Goal: Information Seeking & Learning: Understand process/instructions

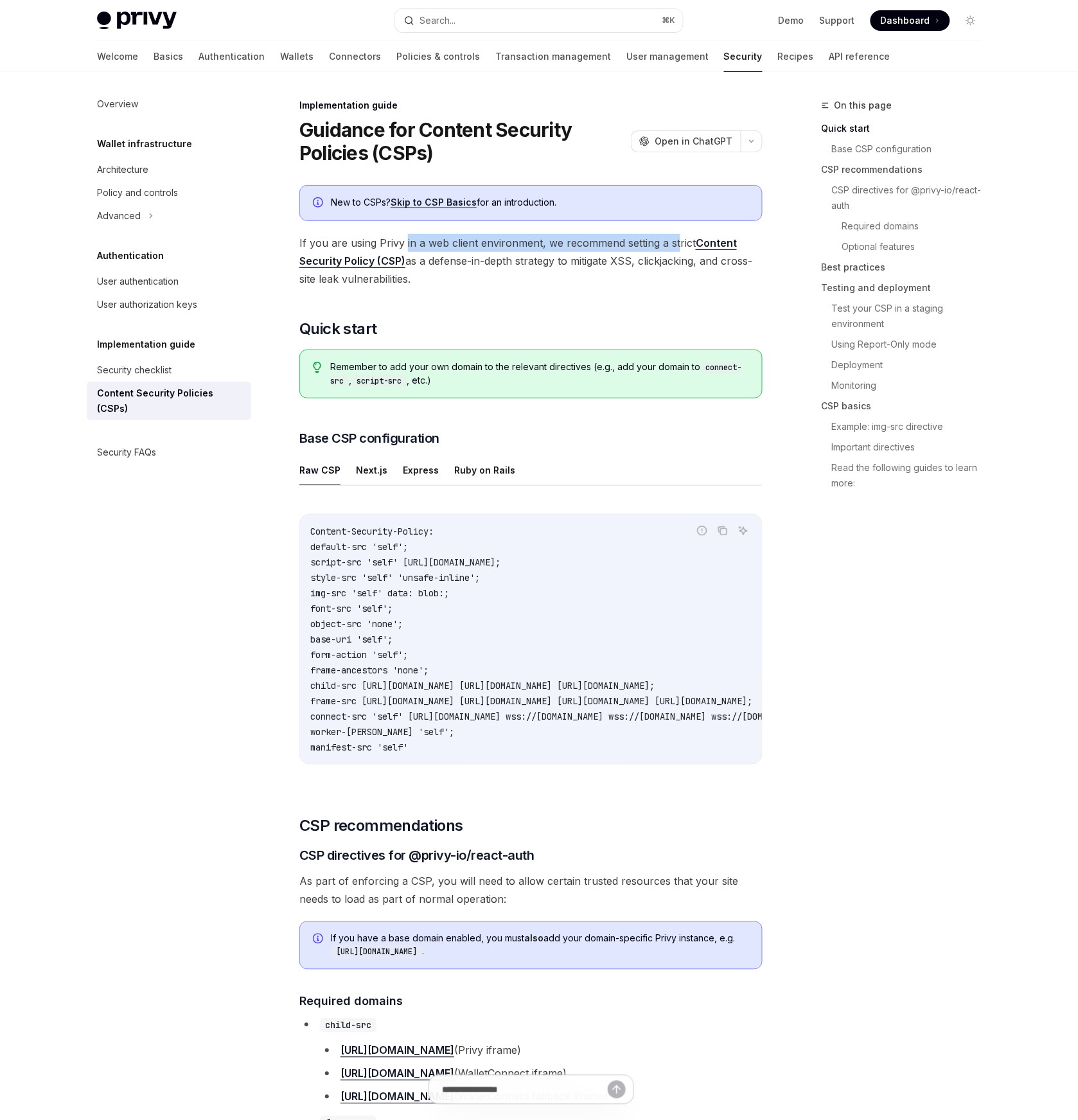
drag, startPoint x: 405, startPoint y: 242, endPoint x: 677, endPoint y: 236, distance: 272.1
click at [677, 236] on span "If you are using Privy in a web client environment, we recommend setting a stri…" at bounding box center [531, 261] width 463 height 54
click at [411, 260] on span "If you are using Privy in a web client environment, we recommend setting a stri…" at bounding box center [531, 261] width 463 height 54
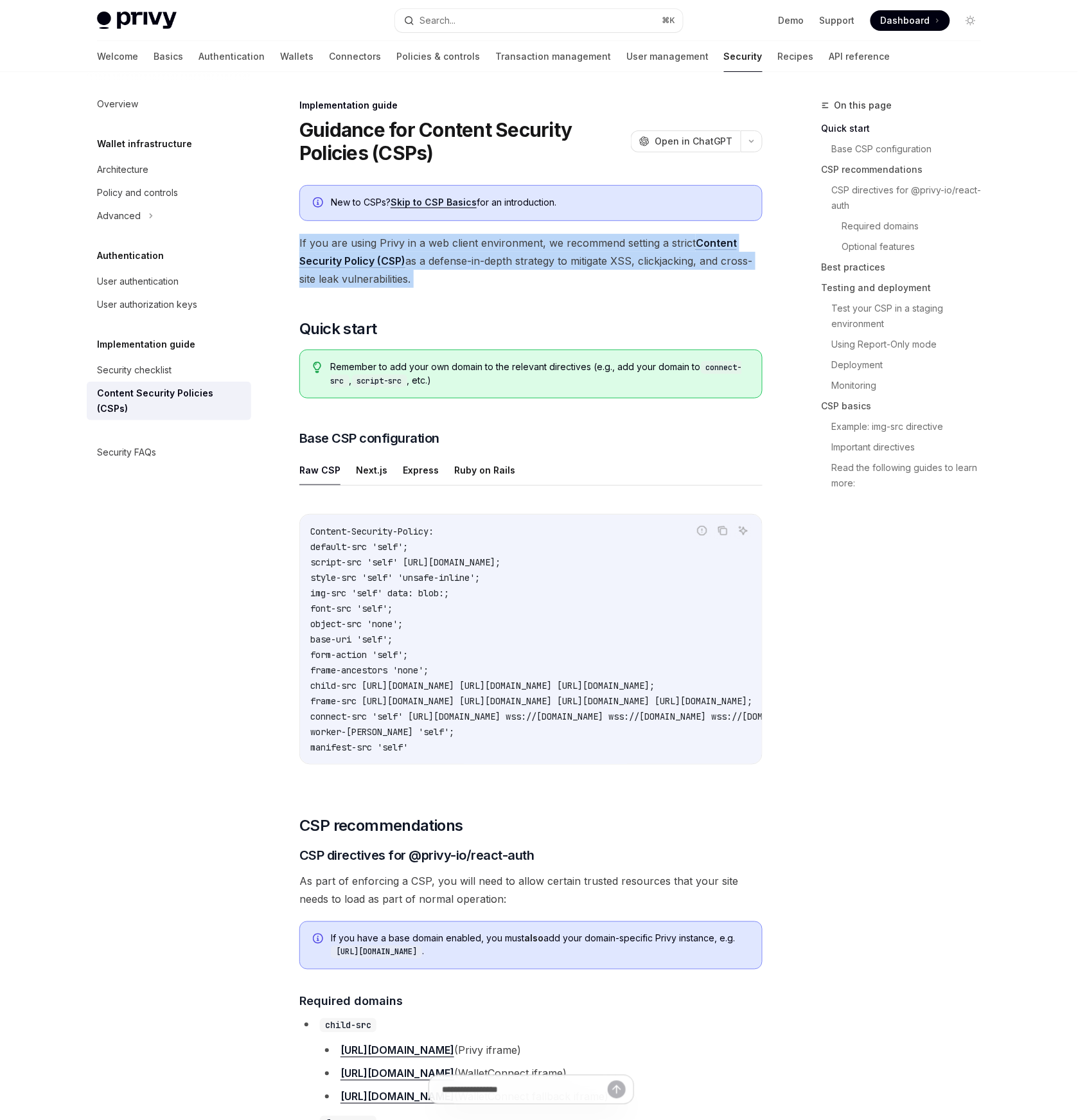
click at [411, 260] on span "If you are using Privy in a web client environment, we recommend setting a stri…" at bounding box center [531, 261] width 463 height 54
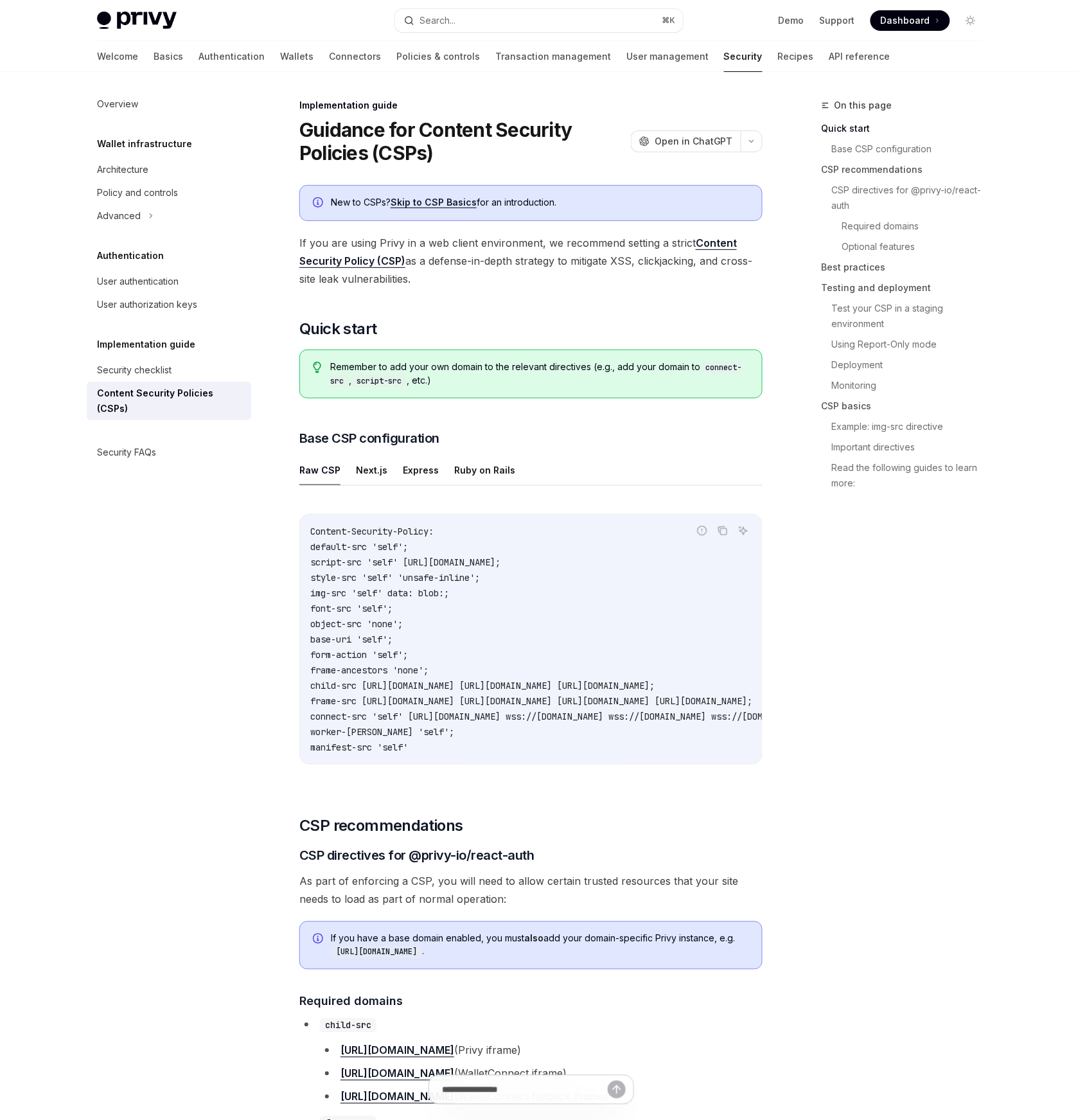
click at [376, 366] on span "Remember to add your own domain to the relevant directives (e.g., add your doma…" at bounding box center [540, 374] width 418 height 27
click at [524, 371] on span "Remember to add your own domain to the relevant directives (e.g., add your doma…" at bounding box center [540, 374] width 418 height 27
